Goal: Find specific page/section: Find specific page/section

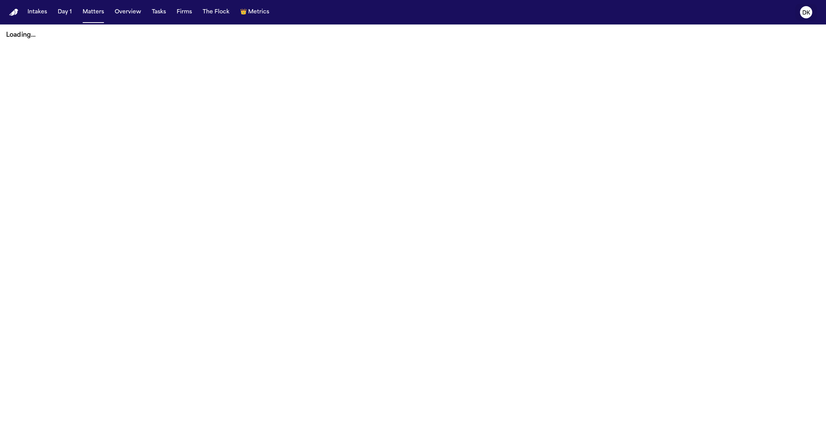
click at [812, 8] on button "DK" at bounding box center [806, 12] width 21 height 17
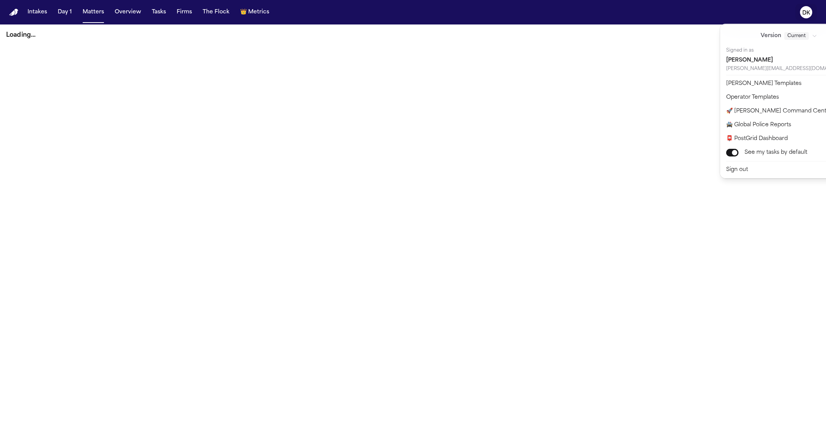
click at [176, 12] on nav "Intakes Day 1 Matters Overview Tasks Firms The Flock 👑 Metrics DK" at bounding box center [413, 12] width 826 height 24
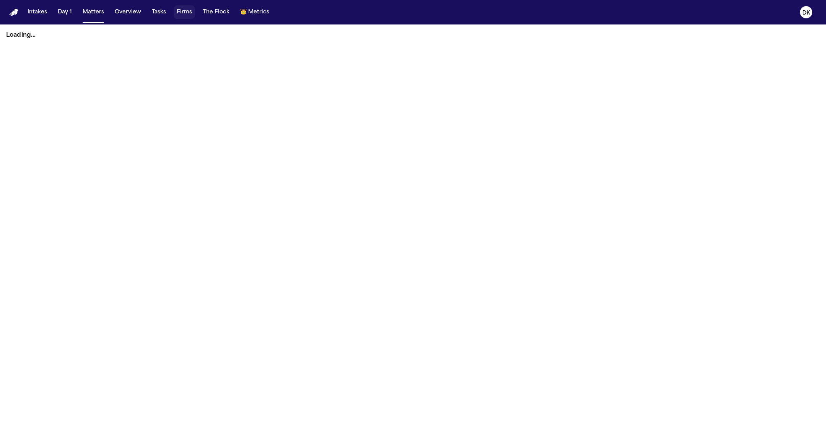
click at [176, 12] on button "Firms" at bounding box center [184, 12] width 21 height 14
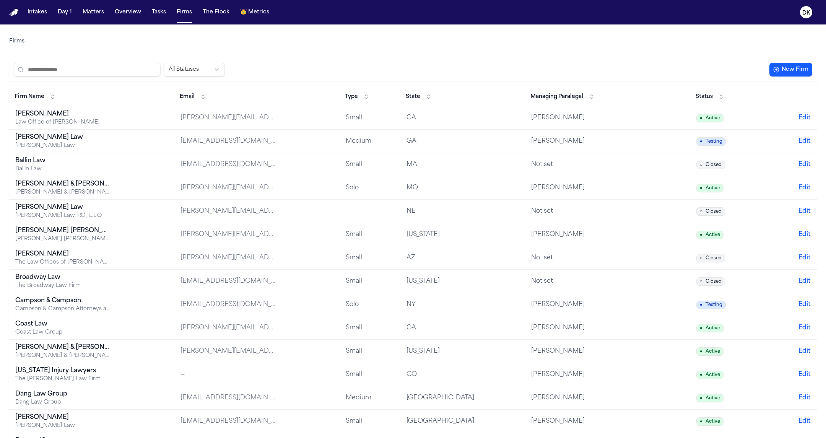
click at [88, 116] on div "[PERSON_NAME]" at bounding box center [63, 113] width 96 height 9
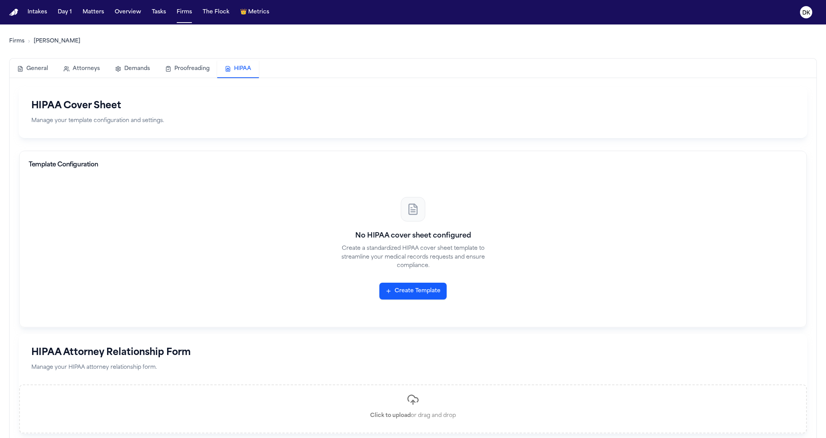
click at [226, 66] on button "HIPAA" at bounding box center [238, 69] width 42 height 18
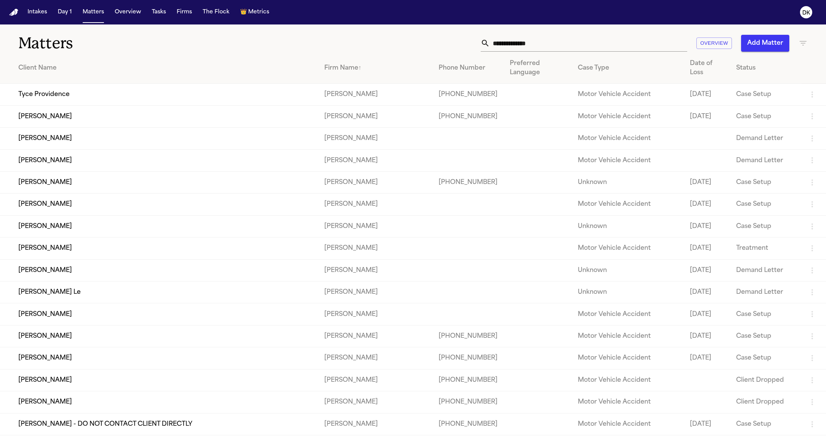
scroll to position [2783, 0]
